Goal: Task Accomplishment & Management: Complete application form

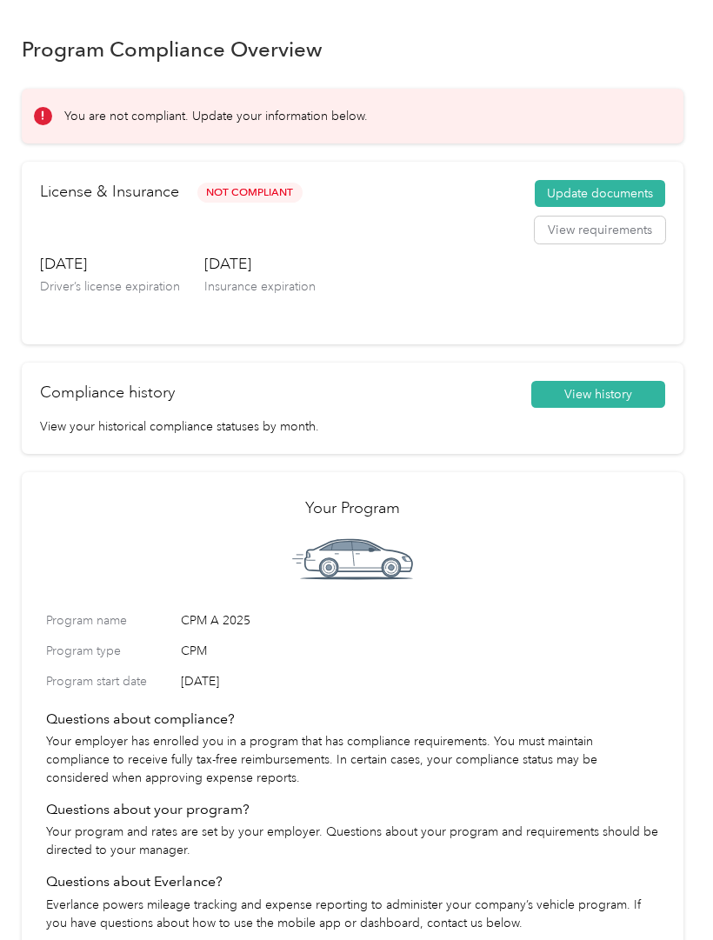
click at [632, 192] on button "Update documents" at bounding box center [600, 194] width 130 height 28
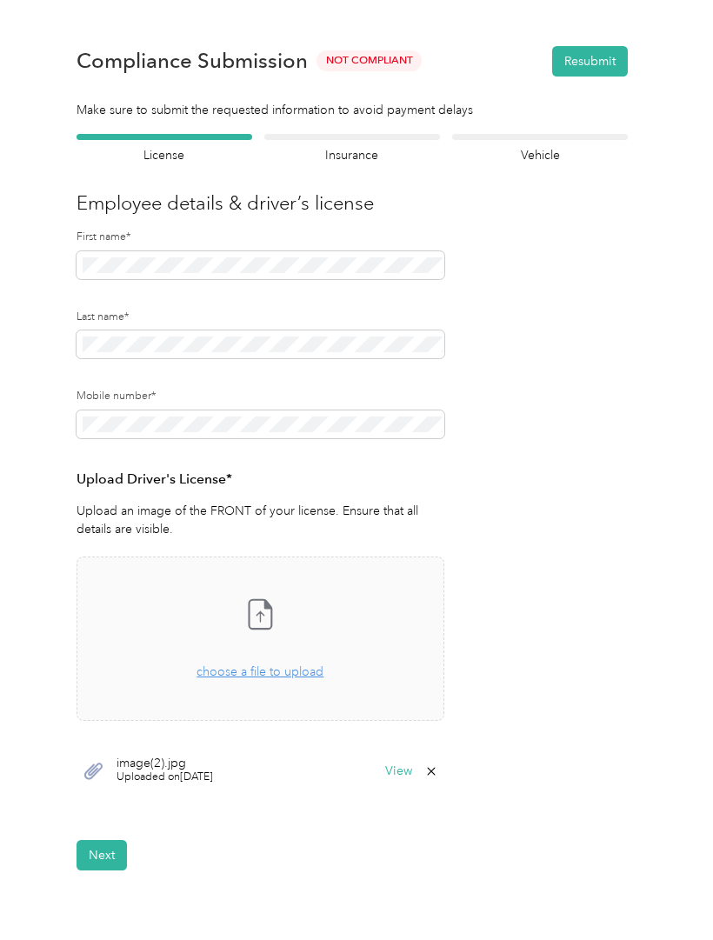
click at [99, 848] on button "Next" at bounding box center [102, 855] width 50 height 30
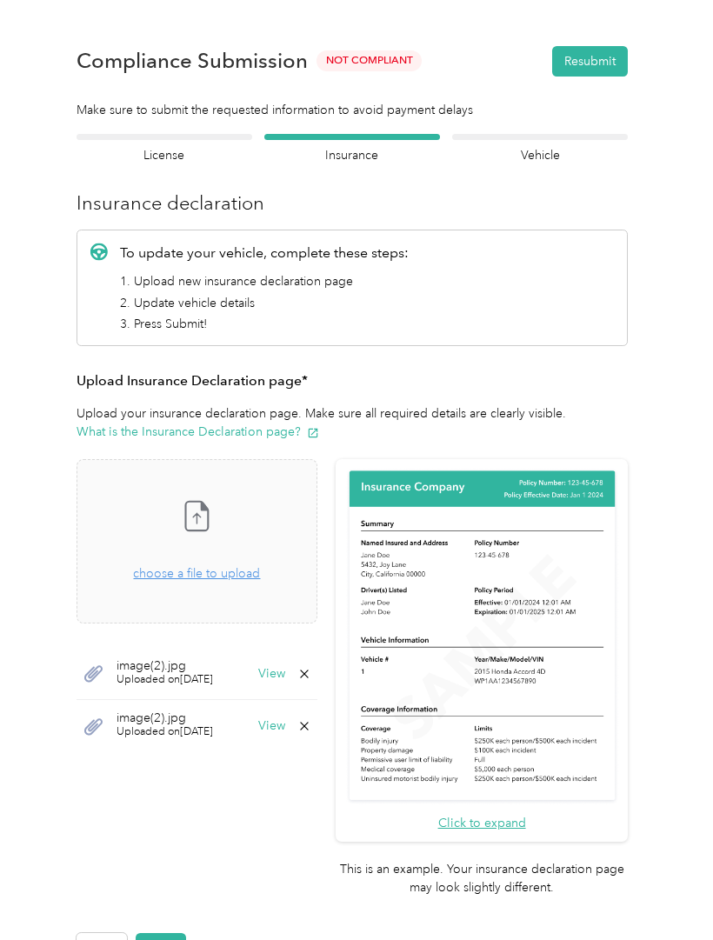
click at [171, 933] on button "Next" at bounding box center [161, 948] width 50 height 30
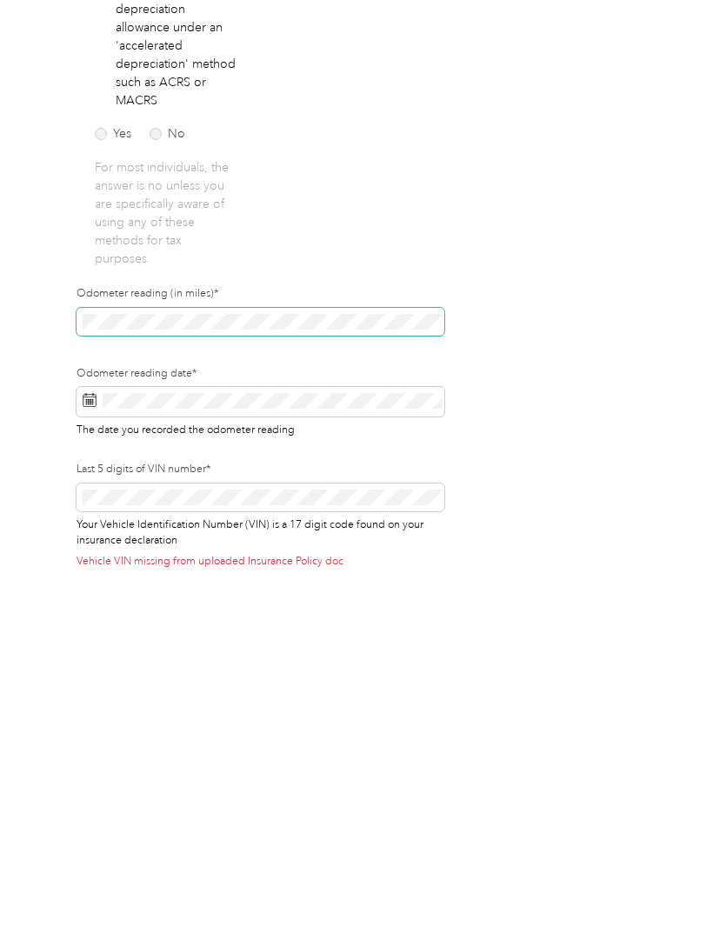
scroll to position [86, 0]
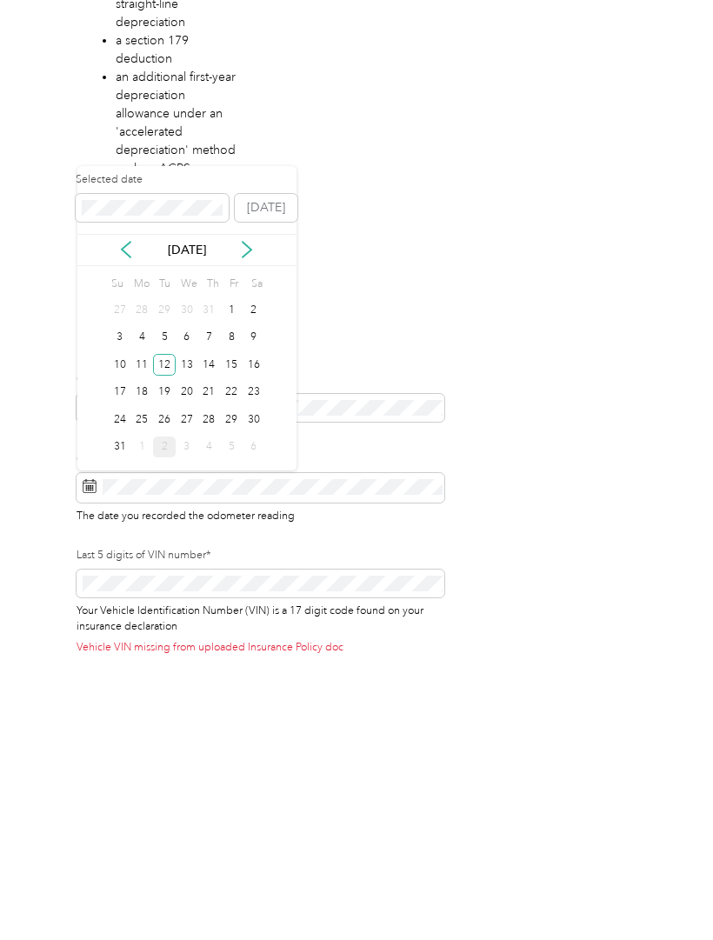
click at [470, 319] on form "Employee details & driver’s license License Insurance declaration Insurance Veh…" at bounding box center [352, 502] width 551 height 981
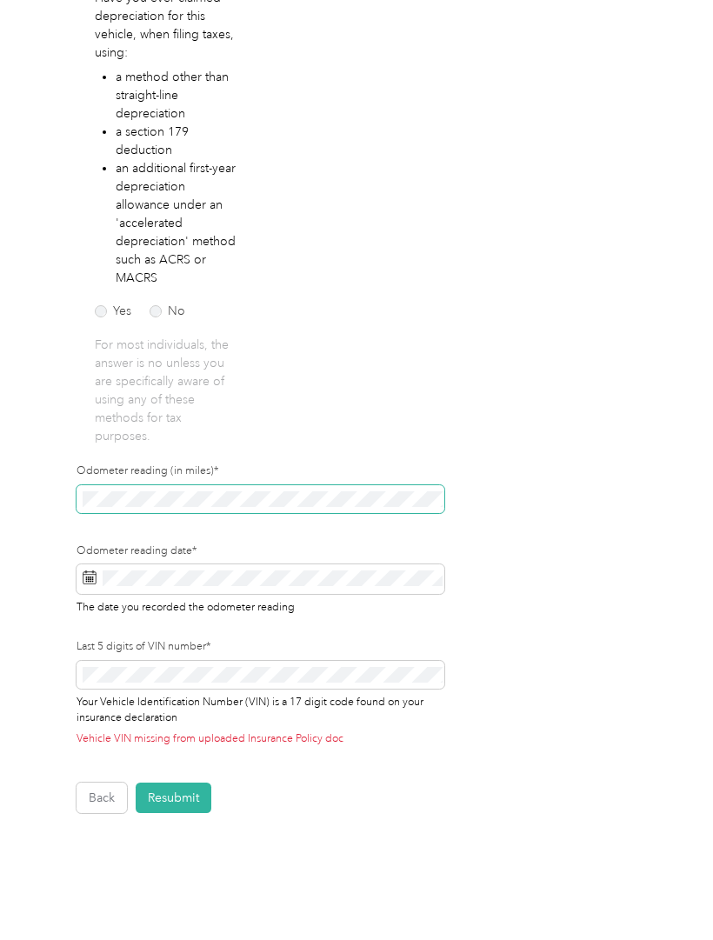
scroll to position [308, 0]
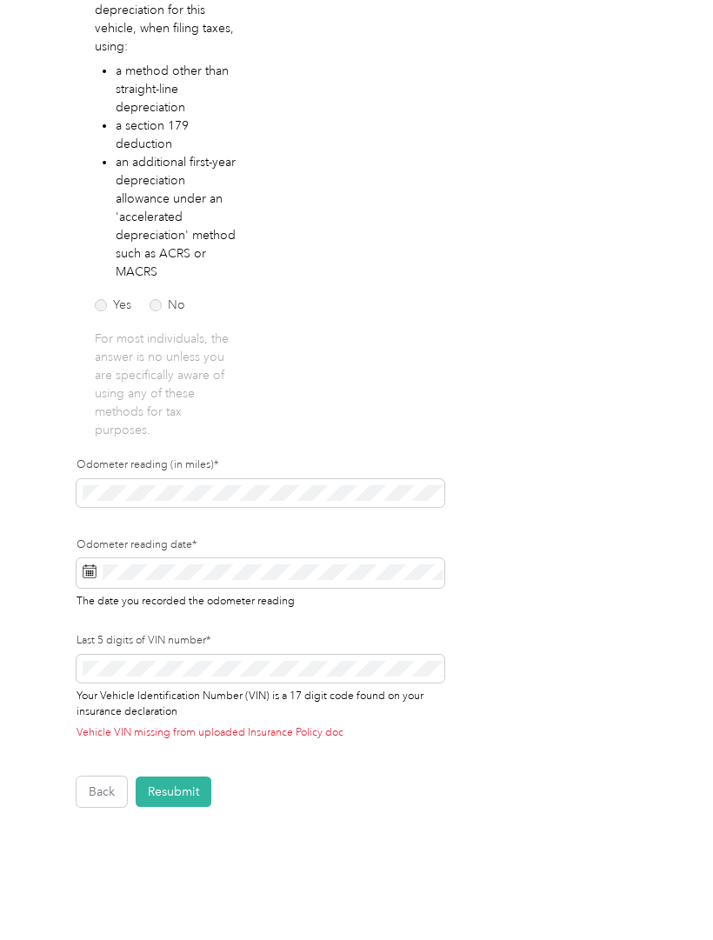
click at [101, 558] on span at bounding box center [261, 573] width 368 height 30
click at [97, 558] on span at bounding box center [261, 573] width 368 height 30
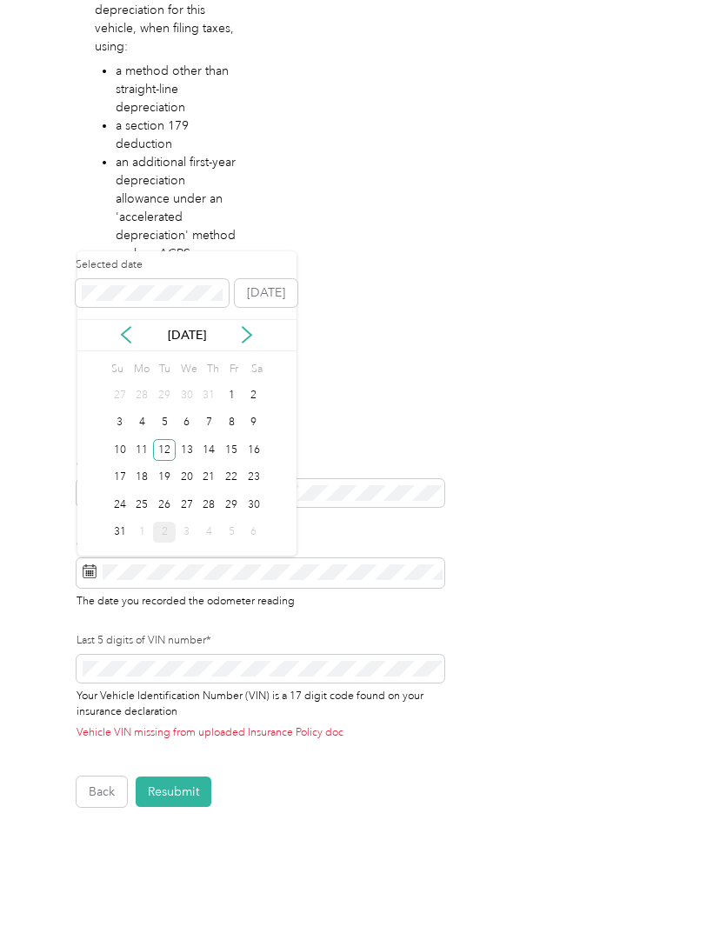
click at [253, 326] on icon at bounding box center [246, 334] width 17 height 17
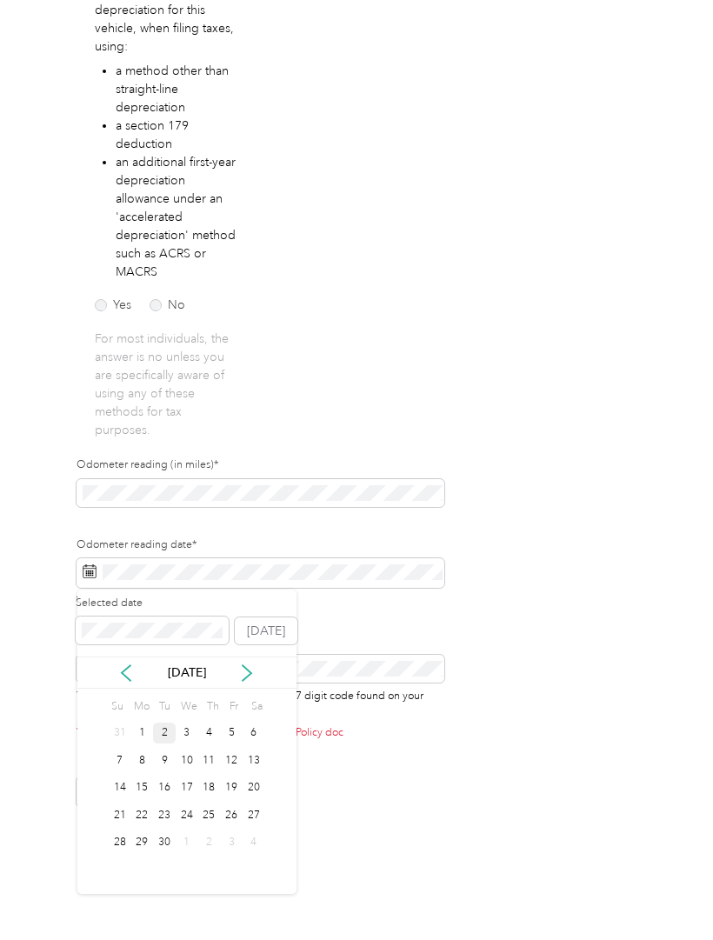
click at [283, 617] on button "[DATE]" at bounding box center [266, 631] width 63 height 28
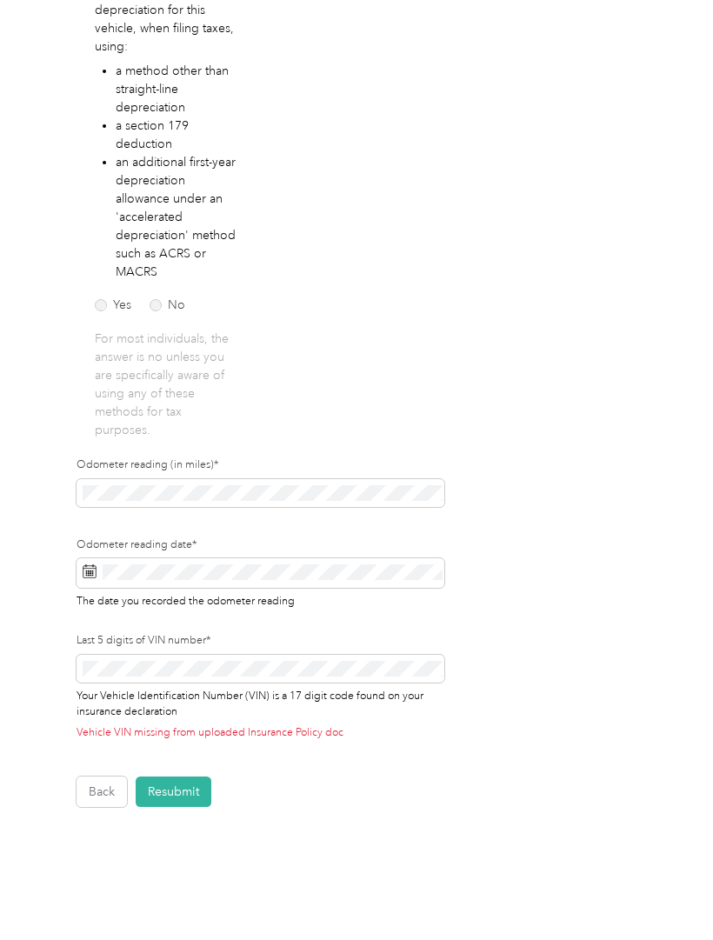
click at [207, 776] on button "Resubmit" at bounding box center [174, 791] width 76 height 30
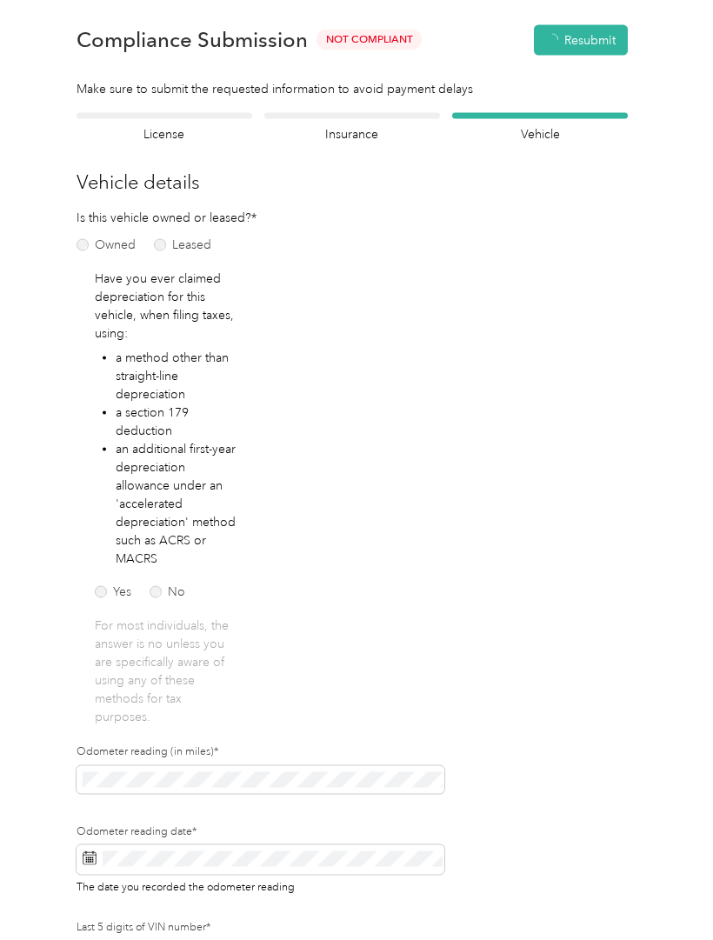
scroll to position [1, 0]
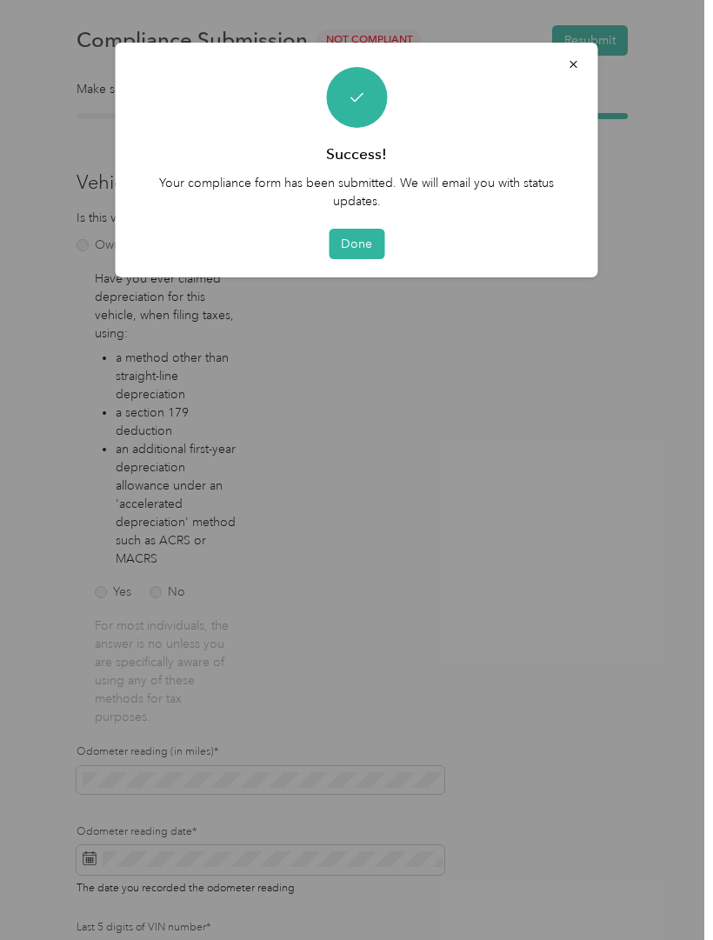
click at [348, 248] on button "Done" at bounding box center [357, 244] width 56 height 30
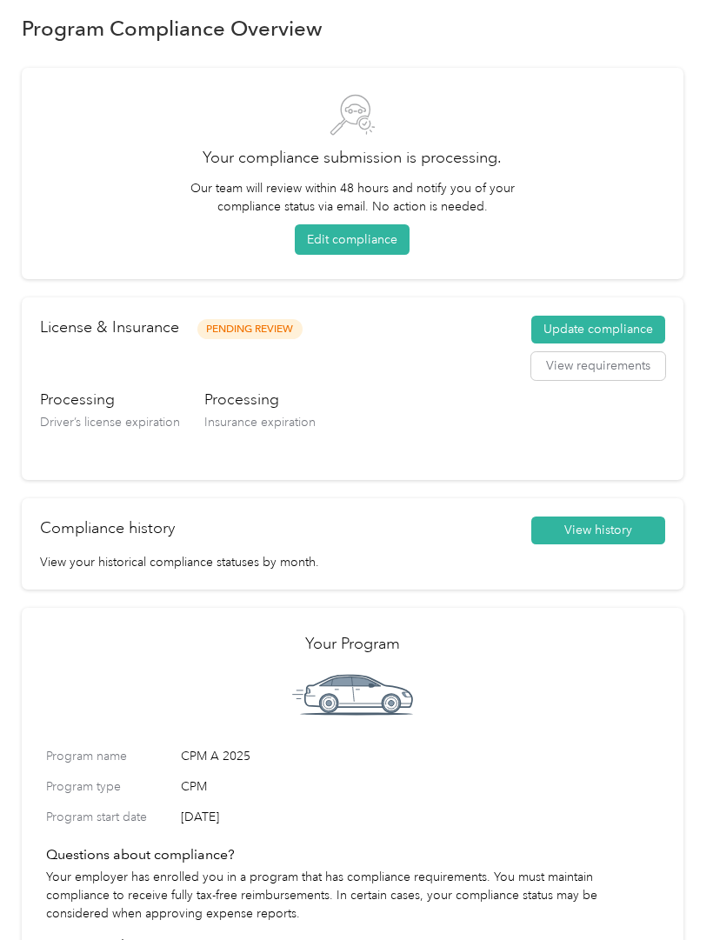
click at [645, 320] on button "Update compliance" at bounding box center [598, 330] width 134 height 28
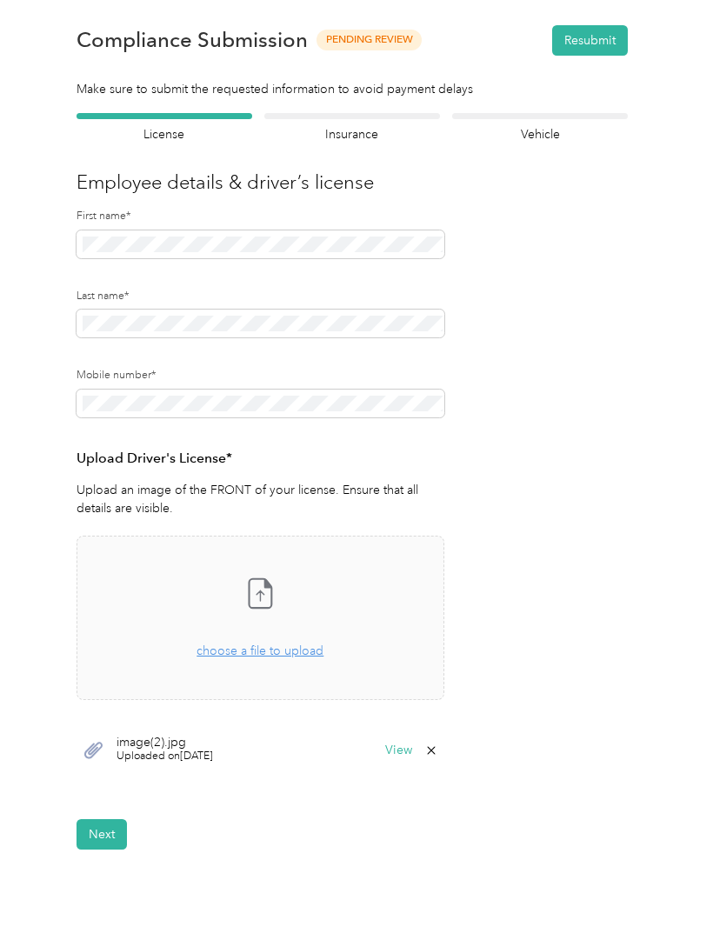
click at [161, 740] on span "image(2).jpg" at bounding box center [164, 742] width 97 height 12
click at [416, 738] on div "image(2).jpg Uploaded on [DATE] View" at bounding box center [261, 750] width 368 height 52
click at [412, 749] on button "View" at bounding box center [398, 750] width 27 height 12
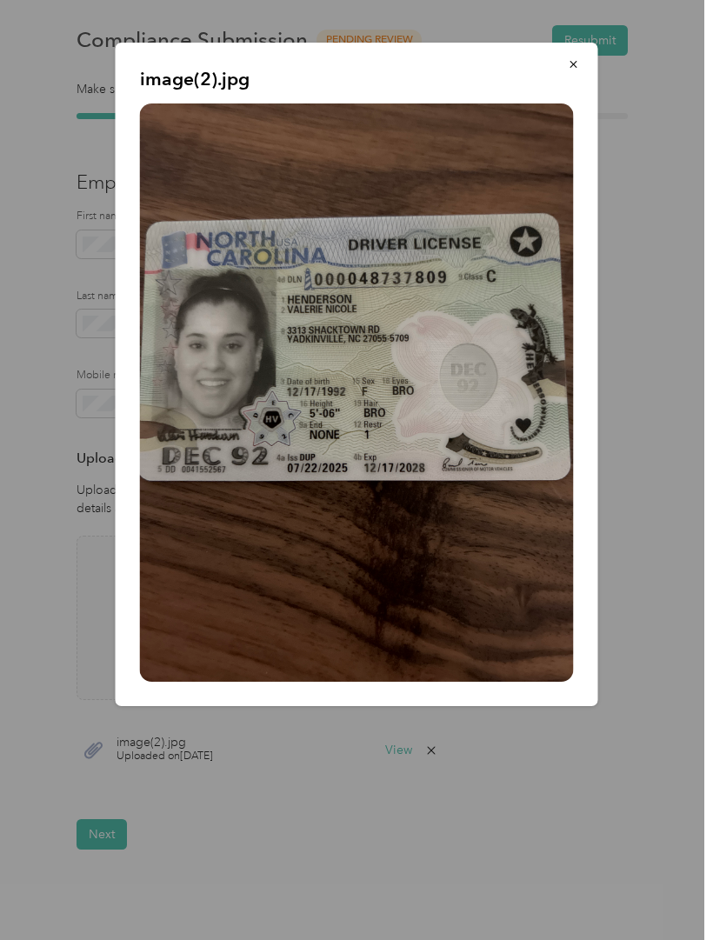
click at [573, 74] on button "button" at bounding box center [574, 64] width 37 height 30
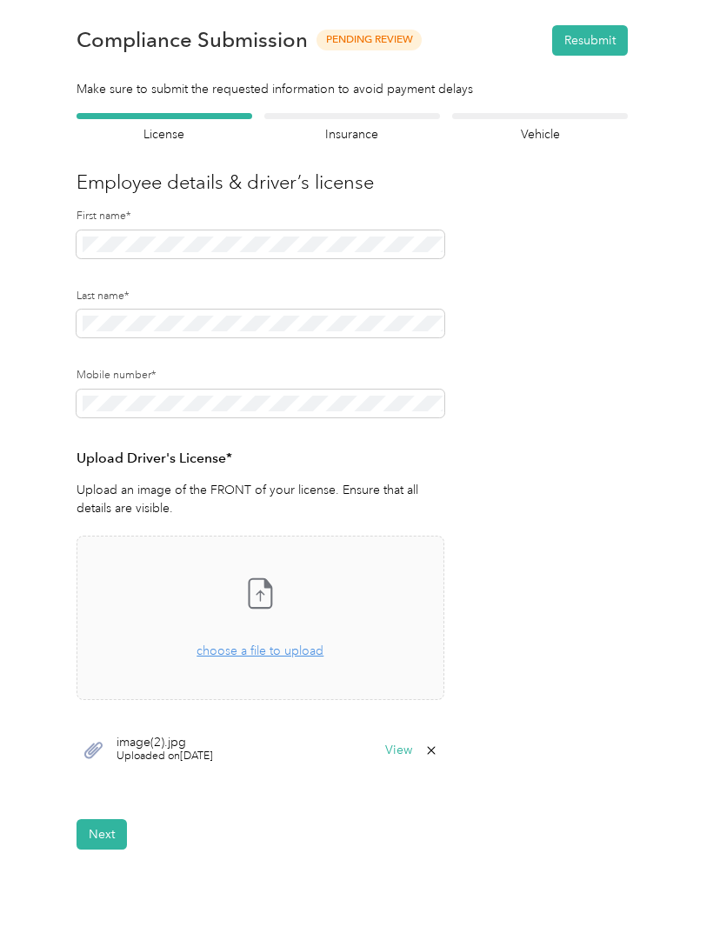
click at [94, 842] on button "Next" at bounding box center [102, 834] width 50 height 30
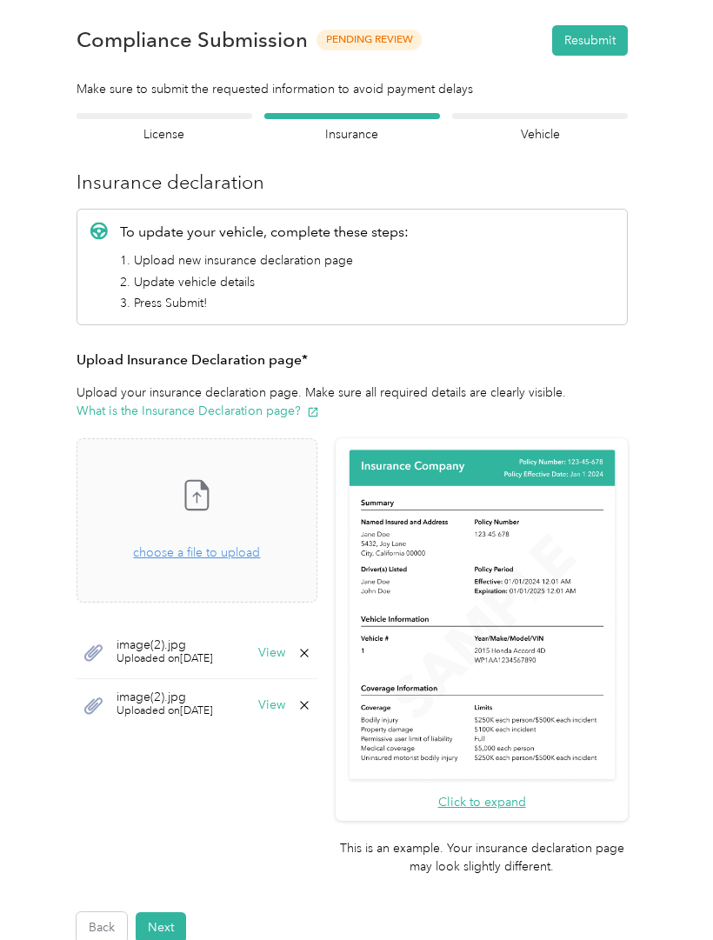
click at [317, 641] on div "image(2).jpg Uploaded on [DATE] View" at bounding box center [197, 653] width 241 height 53
click at [285, 650] on button "View" at bounding box center [271, 653] width 27 height 12
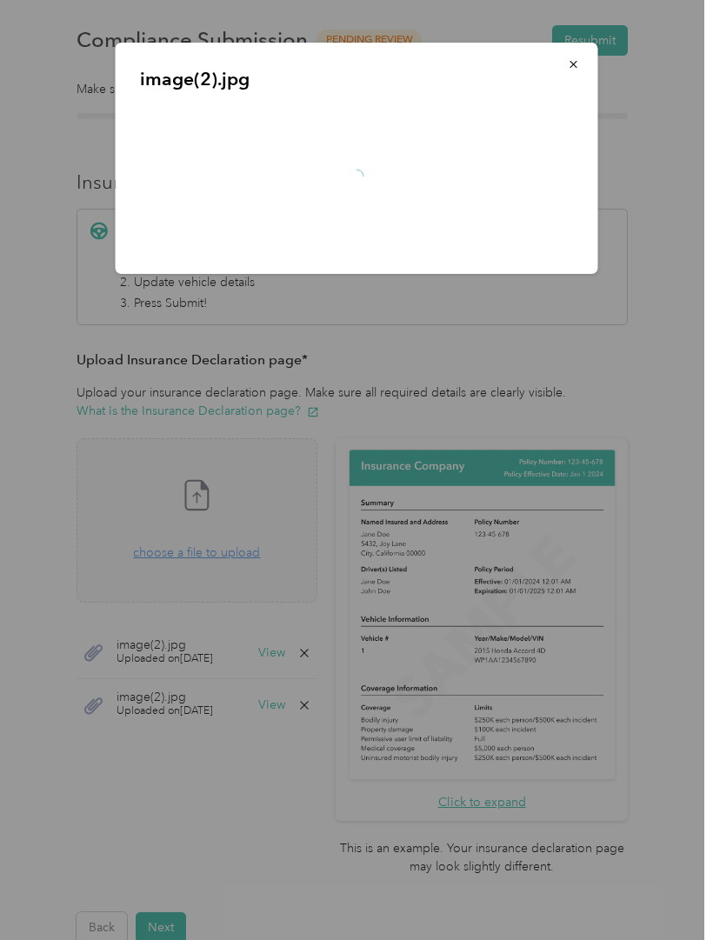
scroll to position [1, 0]
click at [573, 67] on icon "button" at bounding box center [574, 64] width 12 height 12
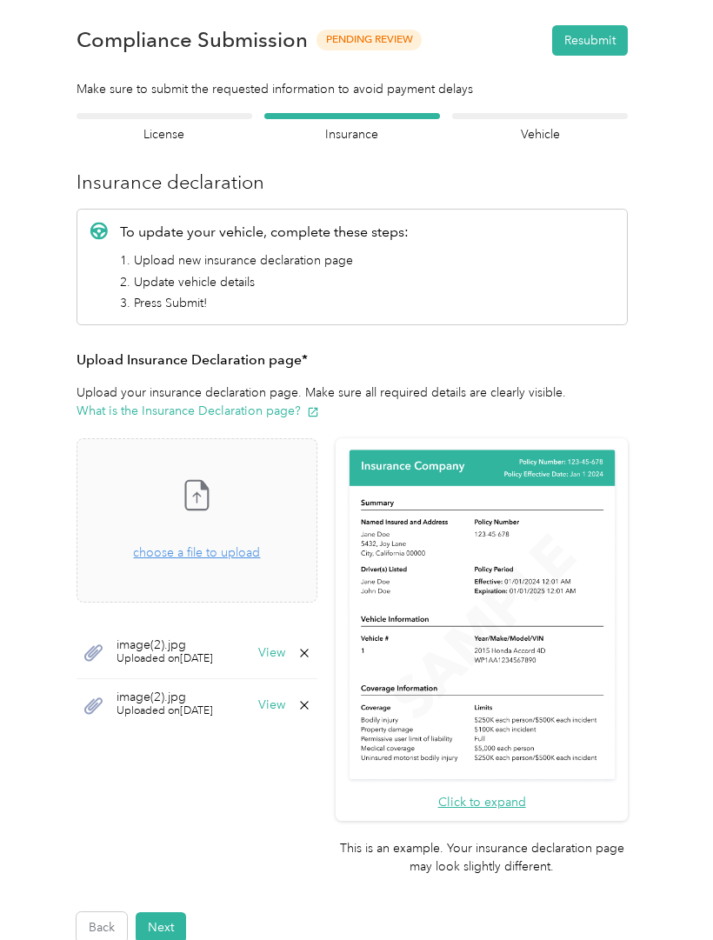
click at [285, 708] on button "View" at bounding box center [271, 705] width 27 height 12
